Goal: Find specific page/section: Find specific page/section

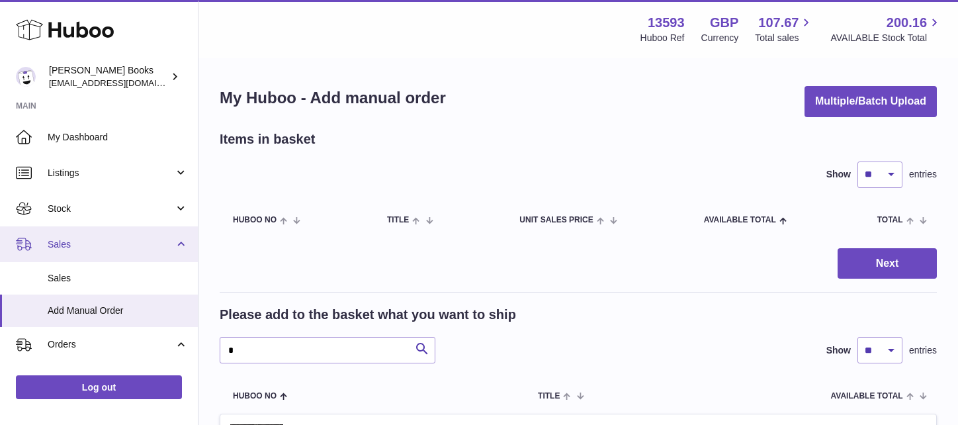
click at [100, 245] on span "Sales" at bounding box center [111, 244] width 126 height 13
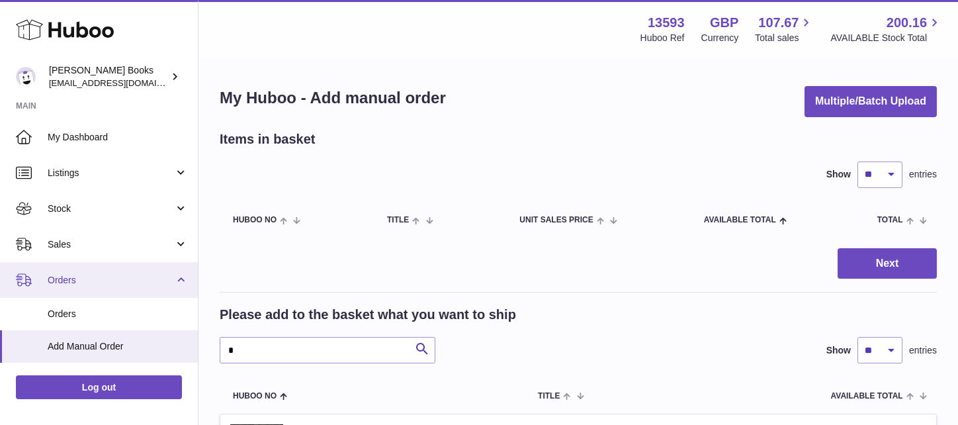
click at [95, 278] on span "Orders" at bounding box center [111, 280] width 126 height 13
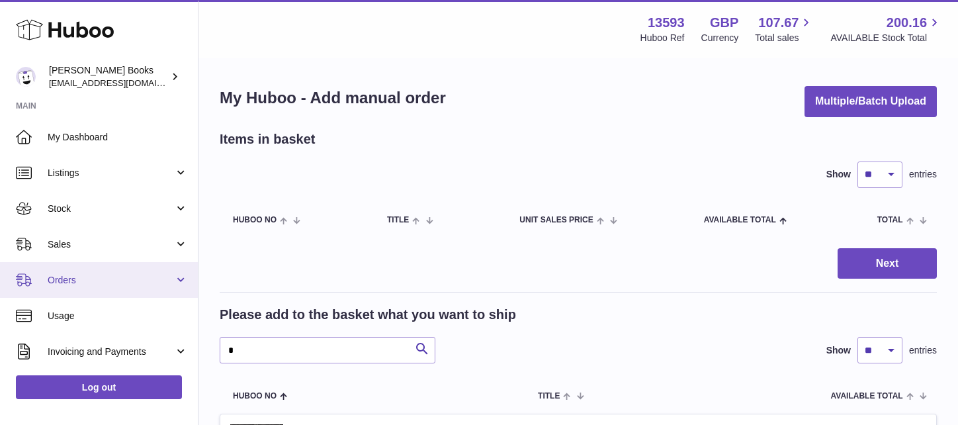
click at [123, 283] on span "Orders" at bounding box center [111, 280] width 126 height 13
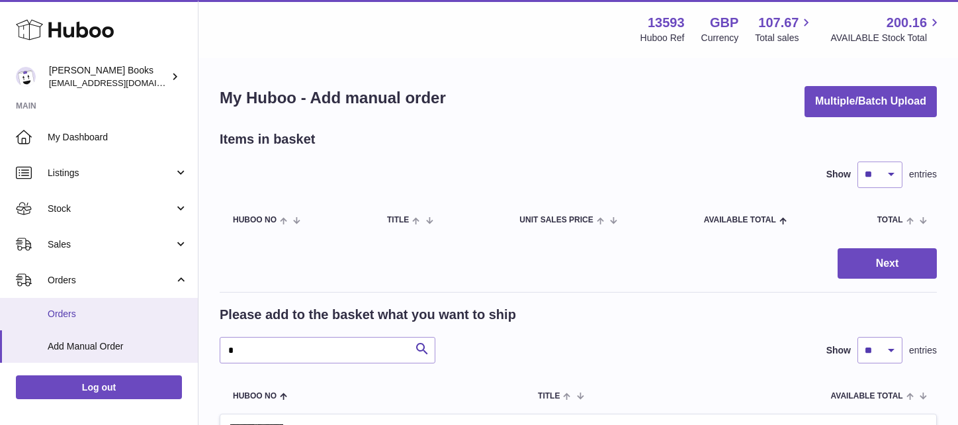
click at [98, 308] on span "Orders" at bounding box center [118, 314] width 140 height 13
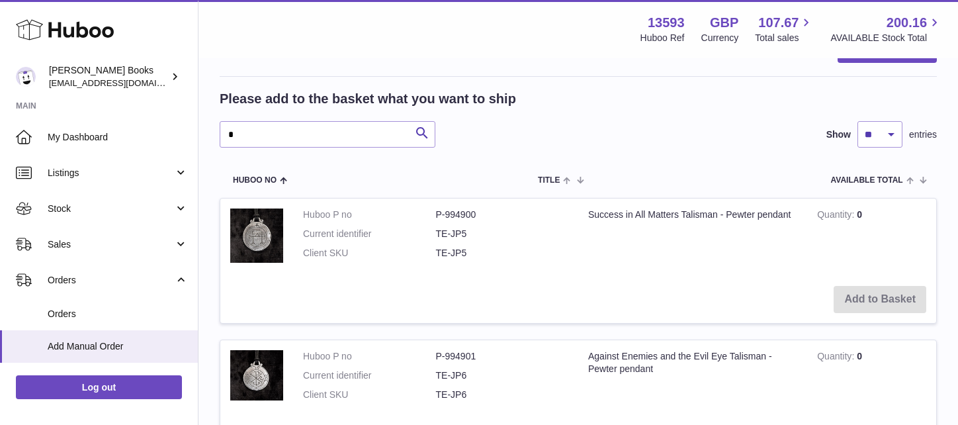
scroll to position [265, 0]
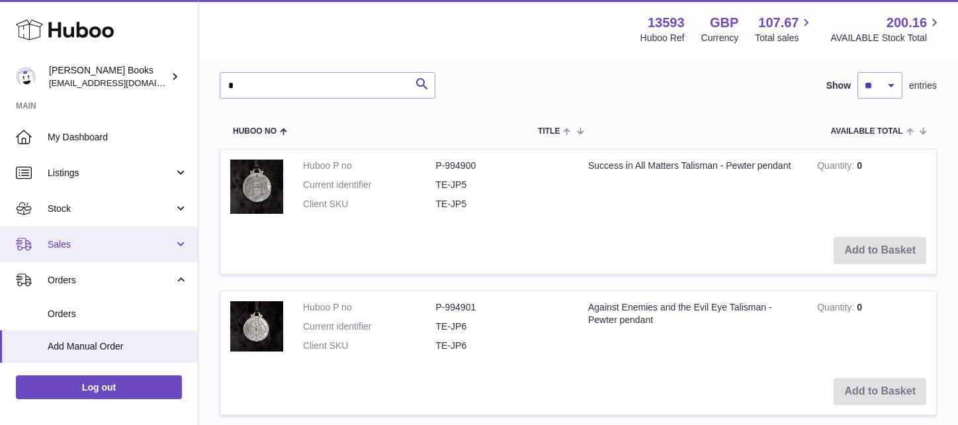
click at [159, 248] on span "Sales" at bounding box center [111, 244] width 126 height 13
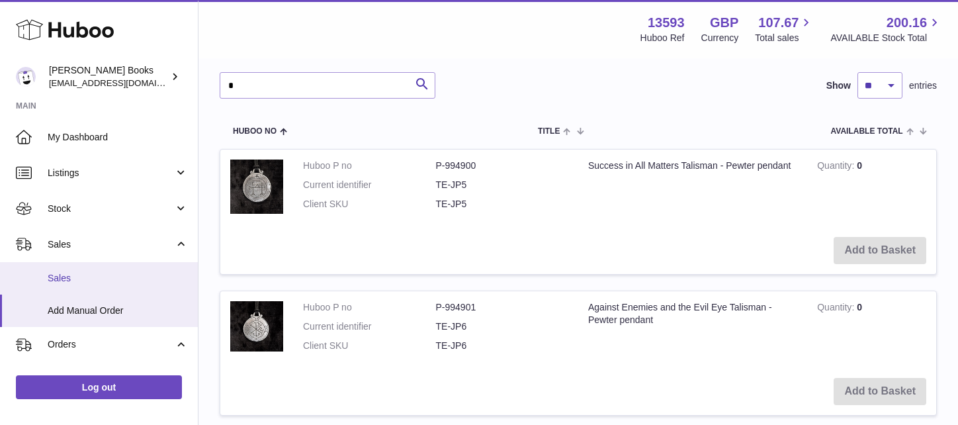
click at [109, 279] on span "Sales" at bounding box center [118, 278] width 140 height 13
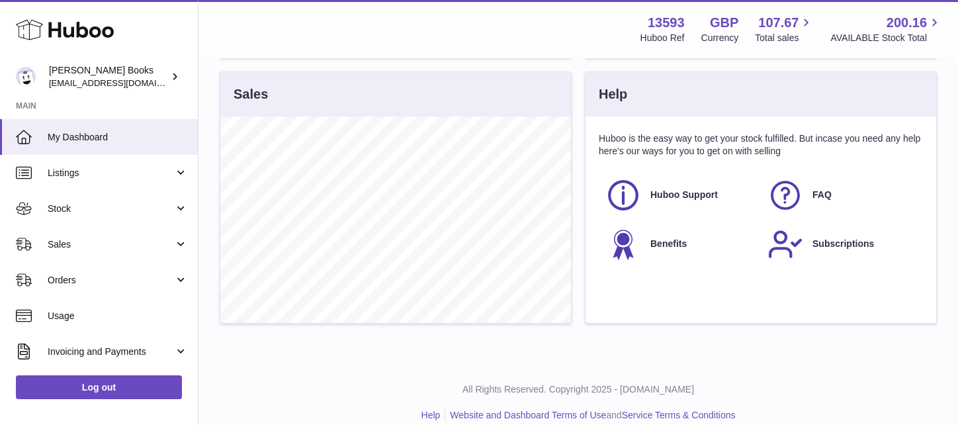
scroll to position [443, 0]
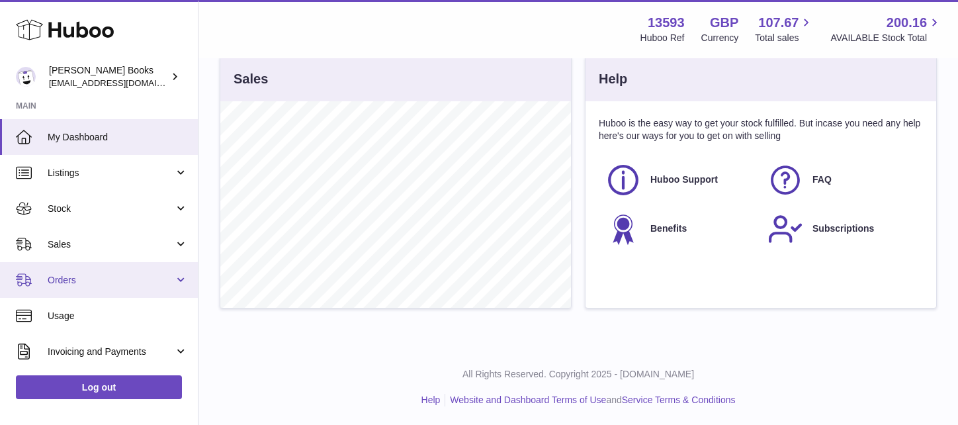
click at [97, 277] on span "Orders" at bounding box center [111, 280] width 126 height 13
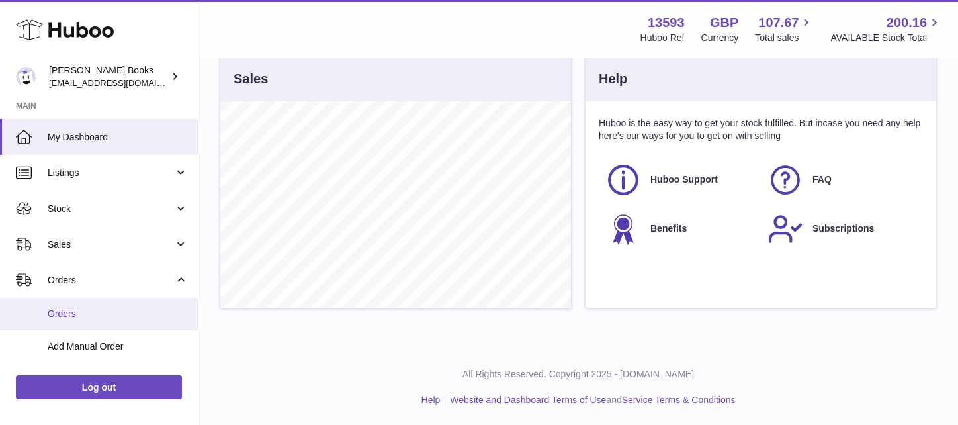
click at [98, 315] on span "Orders" at bounding box center [118, 314] width 140 height 13
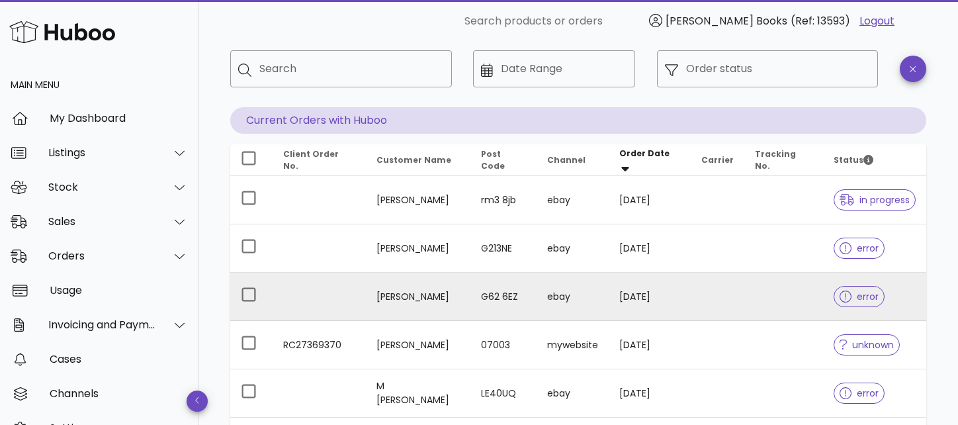
scroll to position [132, 0]
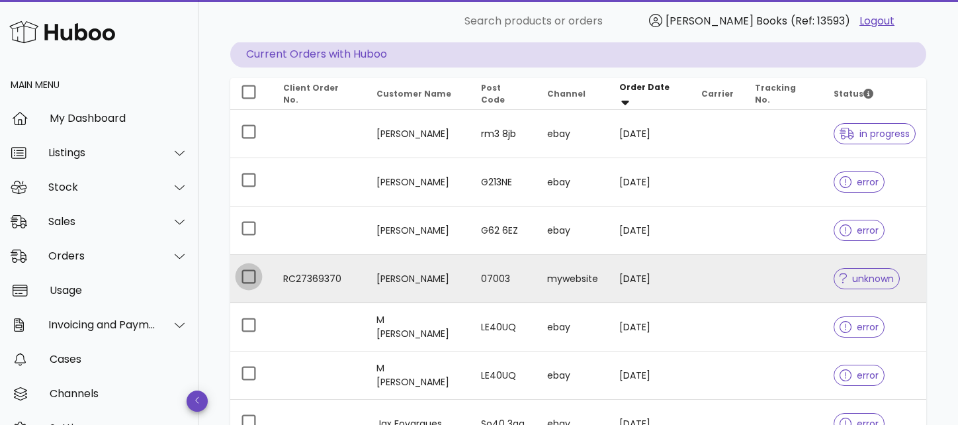
click at [253, 277] on div at bounding box center [249, 276] width 23 height 23
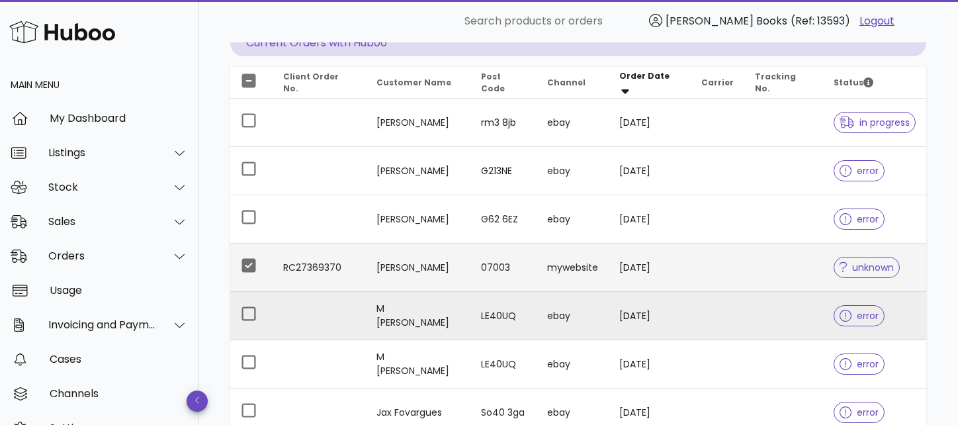
scroll to position [114, 0]
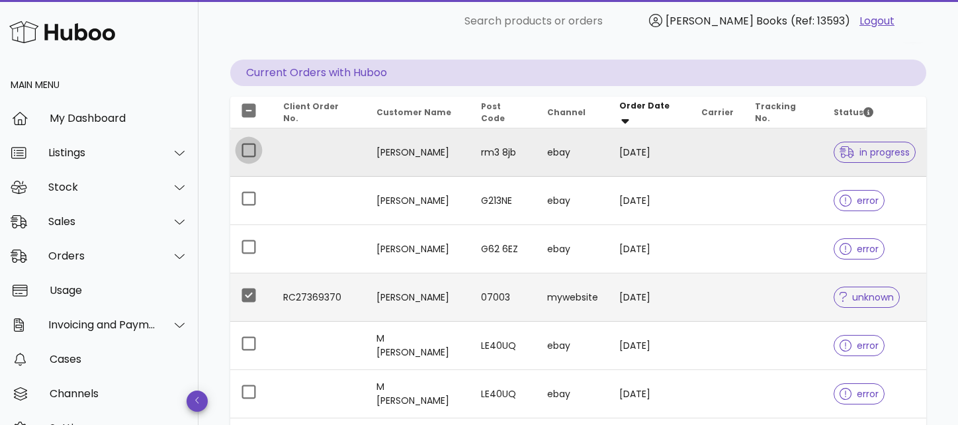
click at [248, 148] on div at bounding box center [249, 150] width 23 height 23
